Goal: Task Accomplishment & Management: Manage account settings

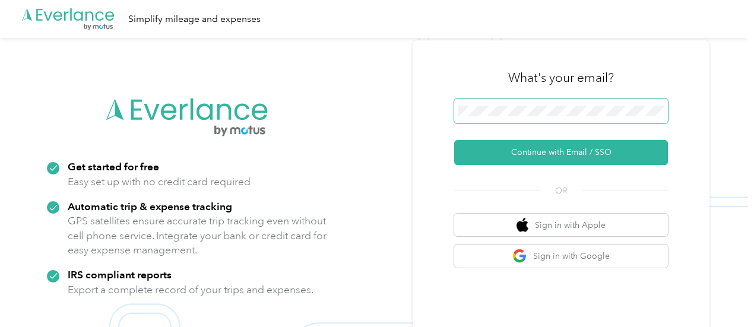
click at [580, 104] on span at bounding box center [561, 111] width 214 height 25
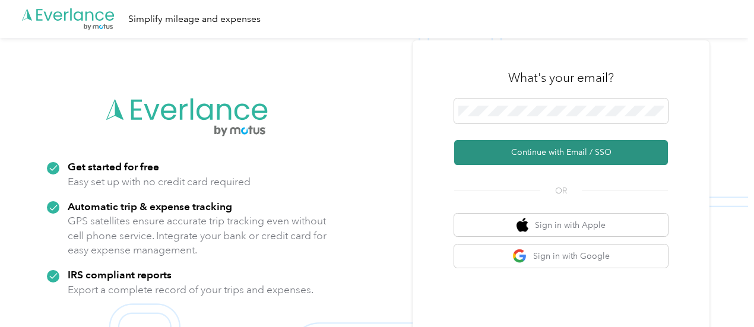
click at [554, 153] on button "Continue with Email / SSO" at bounding box center [561, 152] width 214 height 25
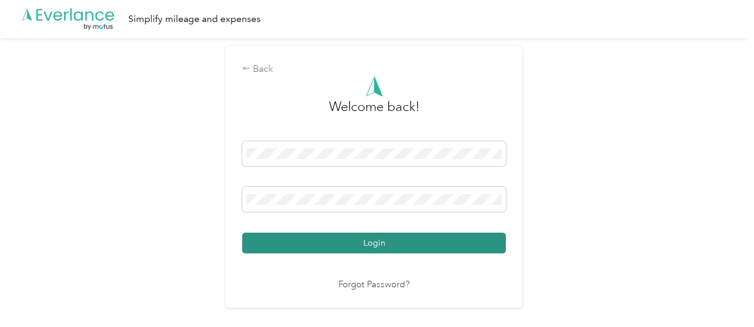
click at [377, 240] on button "Login" at bounding box center [374, 243] width 264 height 21
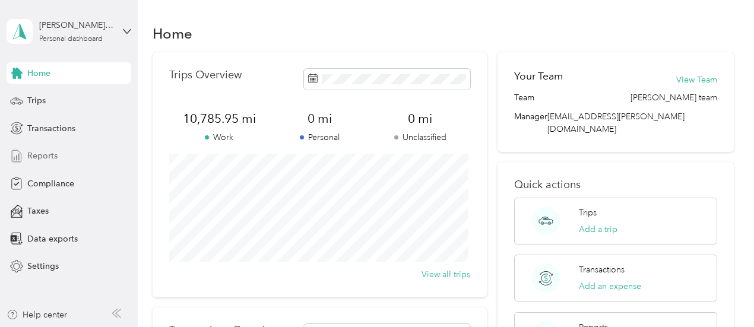
click at [50, 160] on span "Reports" at bounding box center [42, 156] width 30 height 12
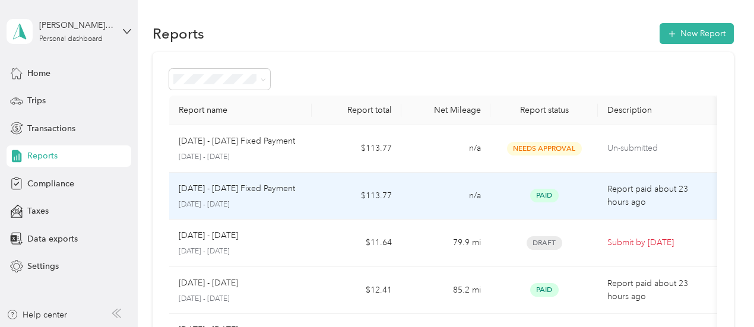
click at [315, 189] on td "$113.77" at bounding box center [356, 196] width 89 height 47
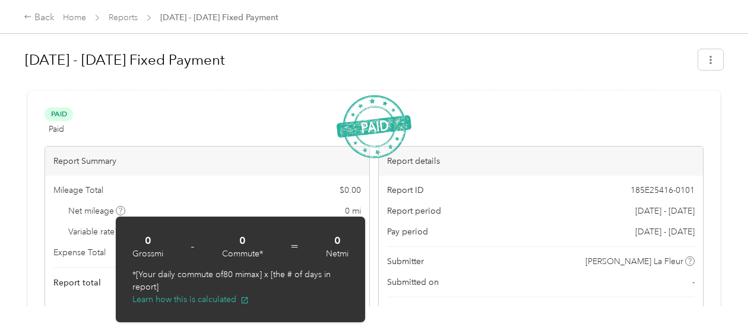
click at [15, 245] on div "[DATE] - [DATE] Fixed Payment Paid Paid View activity & comments Report Summary…" at bounding box center [374, 153] width 748 height 306
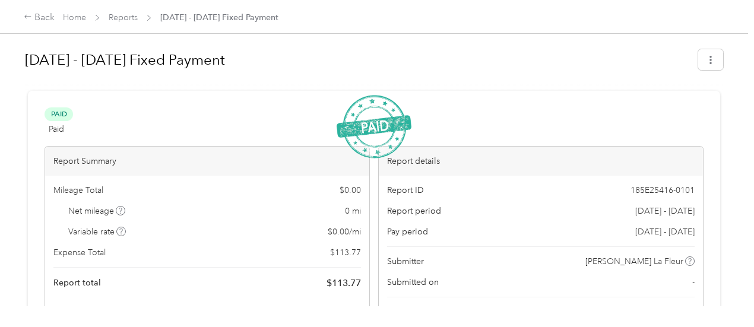
click at [13, 233] on div "[DATE] - [DATE] Fixed Payment Paid Paid View activity & comments Report Summary…" at bounding box center [374, 153] width 748 height 306
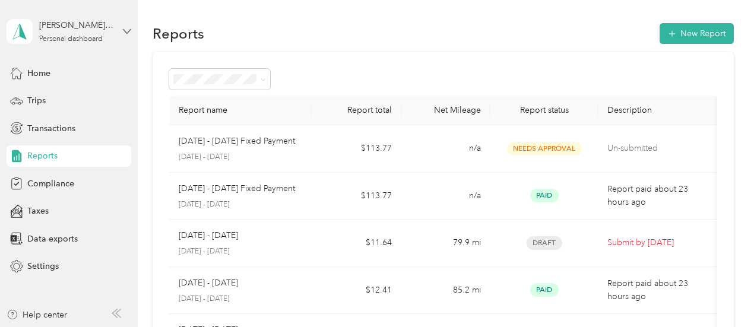
click at [127, 33] on icon at bounding box center [126, 31] width 7 height 4
click at [47, 97] on div "Log out" at bounding box center [40, 97] width 46 height 12
